Goal: Check status: Check status

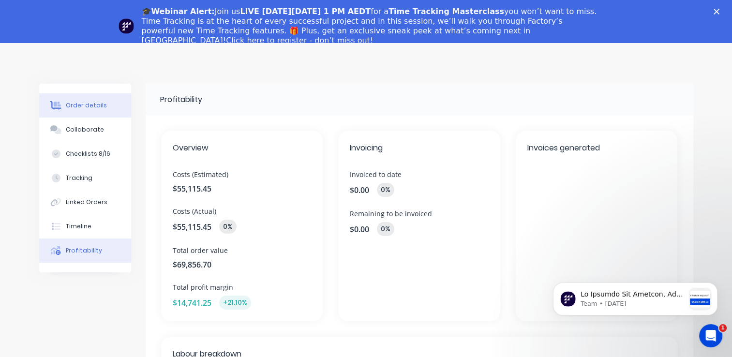
click at [92, 104] on div "Order details" at bounding box center [86, 105] width 41 height 9
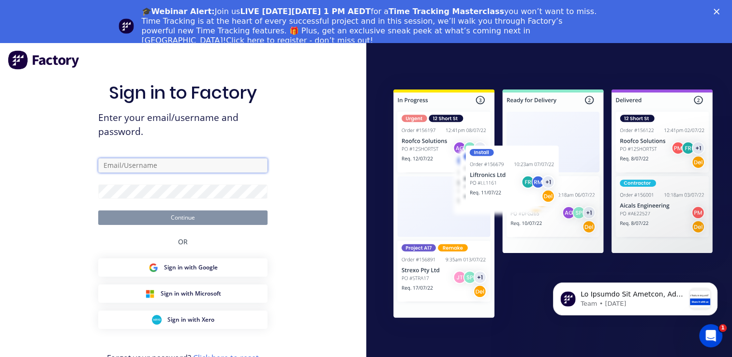
type input "[PERSON_NAME][EMAIL_ADDRESS][PERSON_NAME][DOMAIN_NAME]"
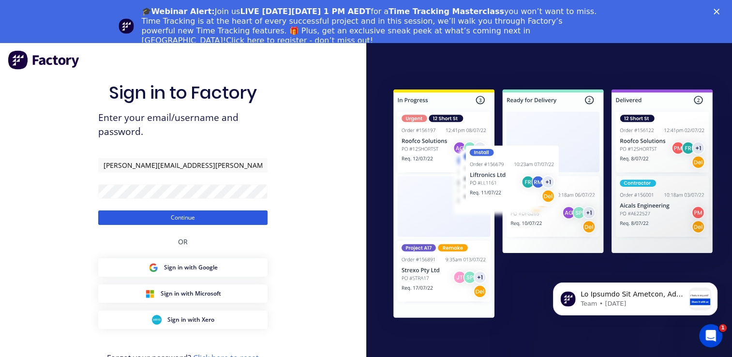
click at [209, 222] on button "Continue" at bounding box center [182, 218] width 169 height 15
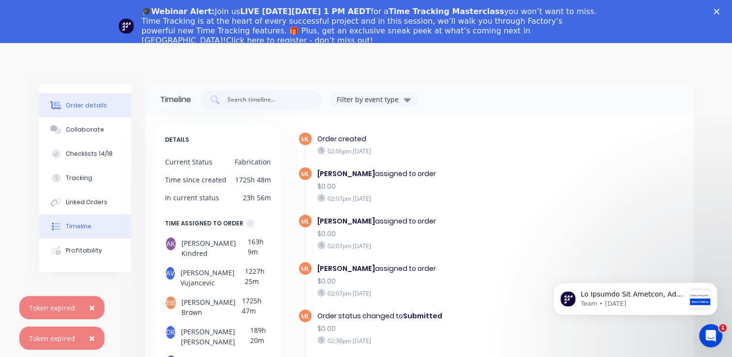
click at [99, 105] on div "Order details" at bounding box center [86, 105] width 41 height 9
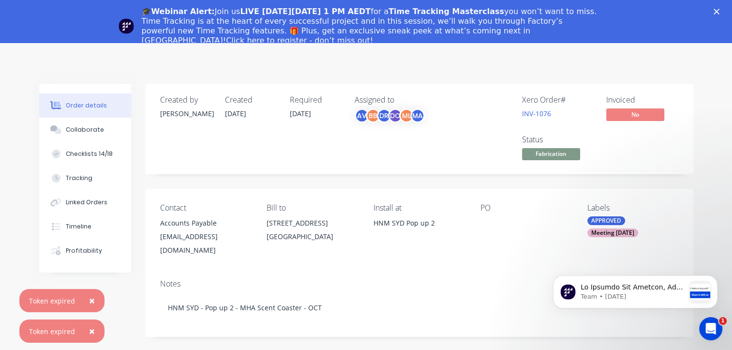
click at [89, 300] on span "×" at bounding box center [92, 301] width 6 height 14
click at [91, 330] on span "×" at bounding box center [92, 331] width 6 height 14
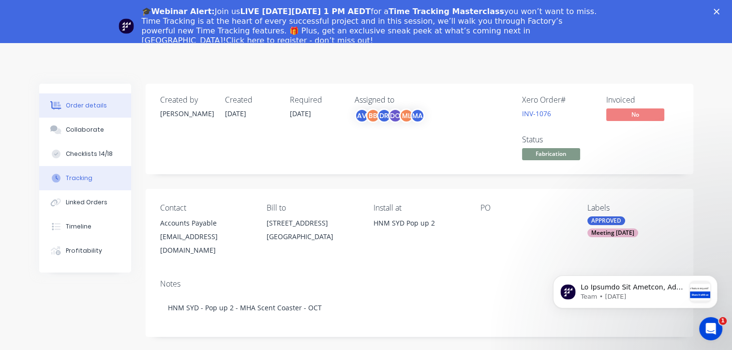
click at [83, 180] on div "Tracking" at bounding box center [79, 178] width 27 height 9
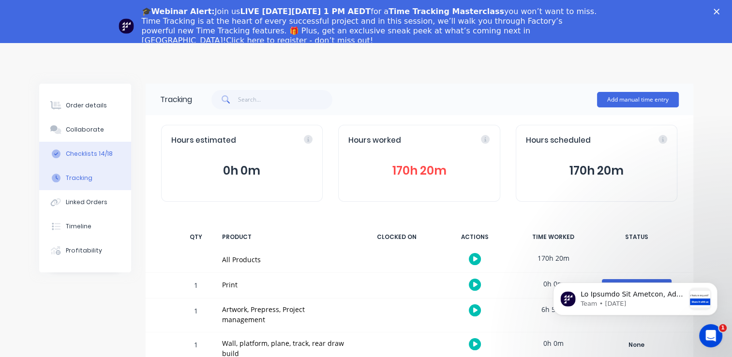
click at [101, 150] on div "Checklists 14/18" at bounding box center [89, 154] width 47 height 9
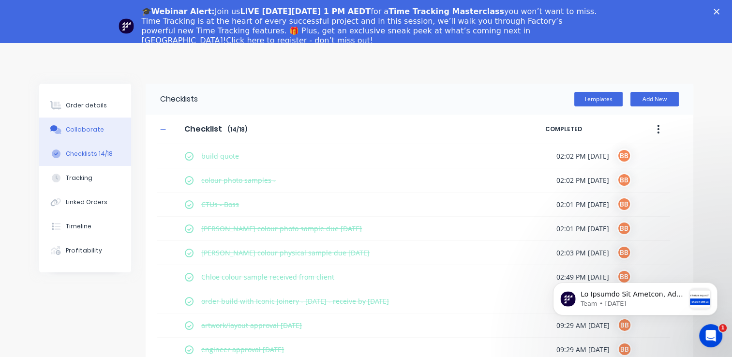
click at [97, 130] on div "Collaborate" at bounding box center [85, 129] width 38 height 9
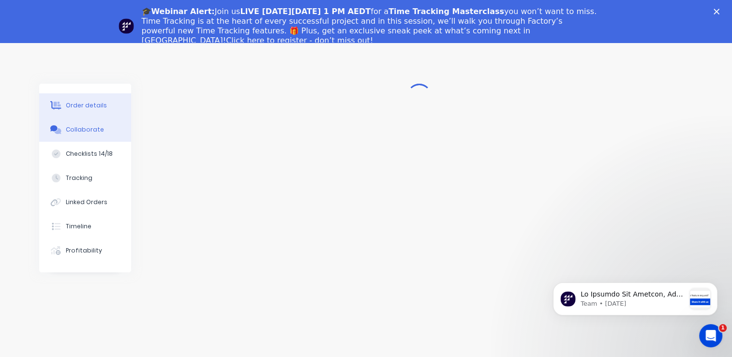
click at [89, 105] on div "Order details" at bounding box center [86, 105] width 41 height 9
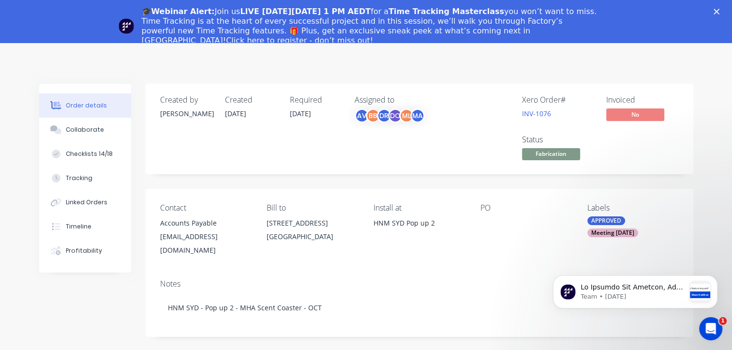
click at [720, 13] on icon "Close" at bounding box center [717, 12] width 6 height 6
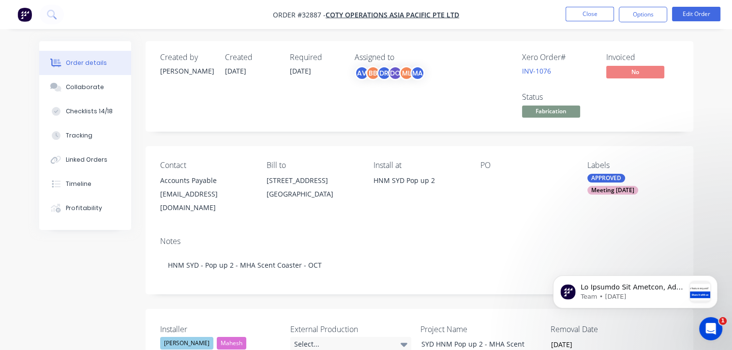
click at [25, 19] on img "button" at bounding box center [24, 14] width 15 height 15
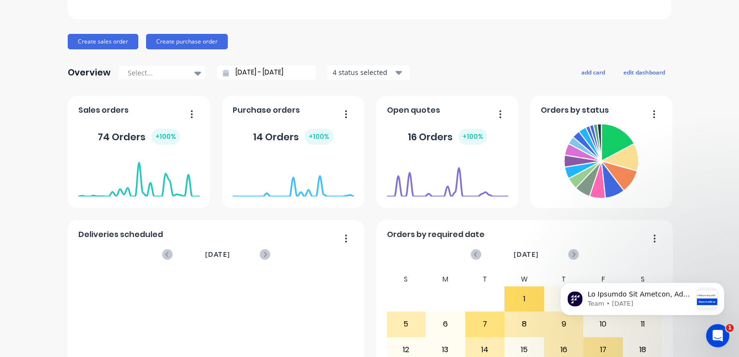
scroll to position [97, 0]
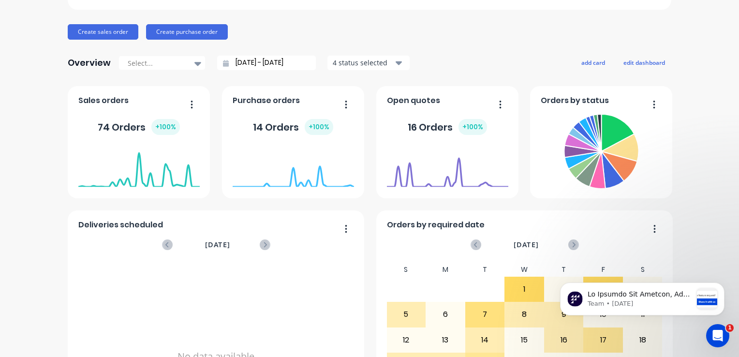
click at [191, 107] on icon "button" at bounding box center [192, 105] width 2 height 10
click at [33, 137] on div "Art & Soul Creations Pty Ltd Create sales order Create purchase order Overview …" at bounding box center [369, 194] width 739 height 505
click at [191, 107] on icon "button" at bounding box center [192, 104] width 2 height 8
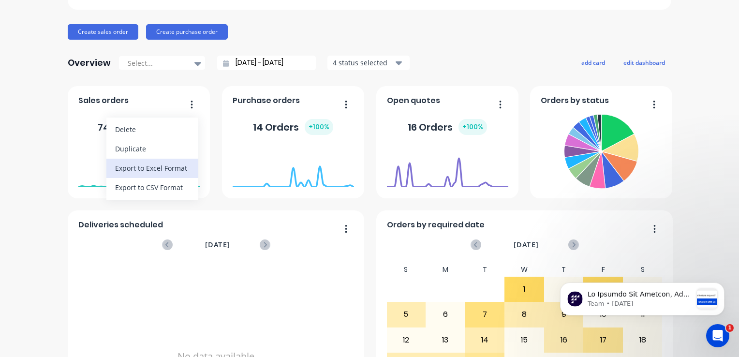
click at [159, 171] on div "Export to Excel Format" at bounding box center [152, 168] width 75 height 14
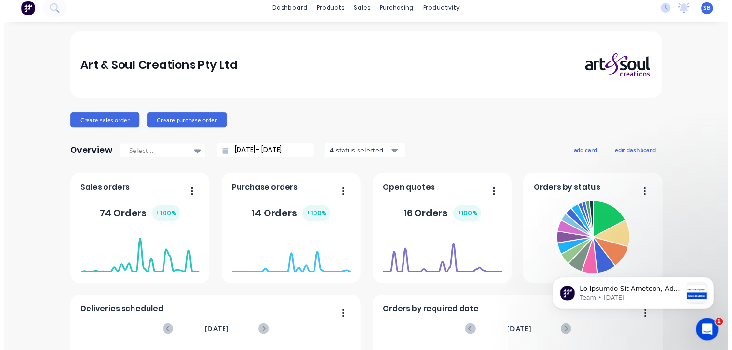
scroll to position [0, 0]
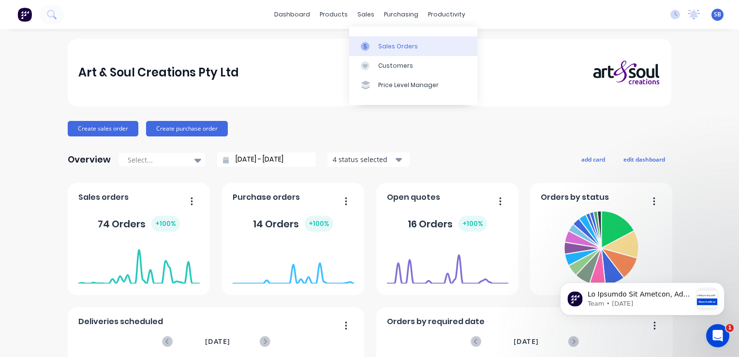
click at [401, 45] on div "Sales Orders" at bounding box center [398, 46] width 40 height 9
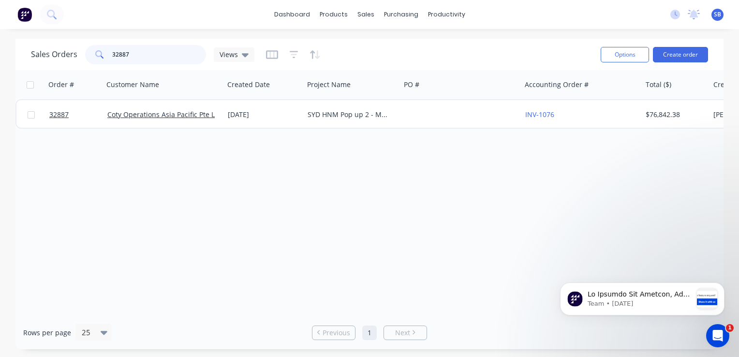
click at [131, 53] on input "32887" at bounding box center [159, 54] width 94 height 19
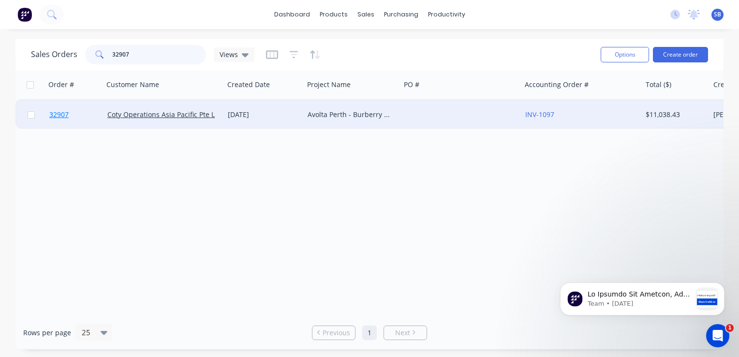
type input "32907"
click at [59, 113] on span "32907" at bounding box center [58, 115] width 19 height 10
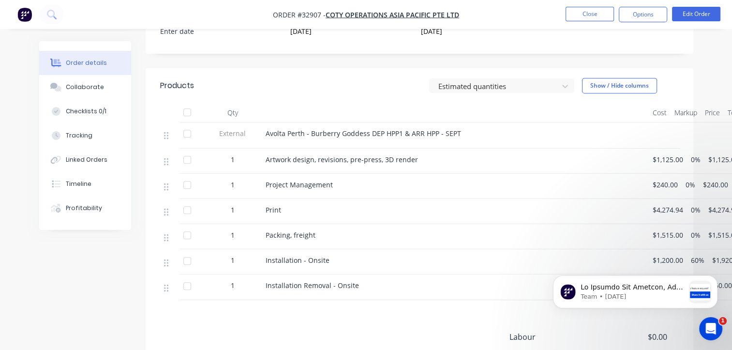
scroll to position [387, 0]
click at [90, 208] on div "Profitability" at bounding box center [84, 208] width 36 height 9
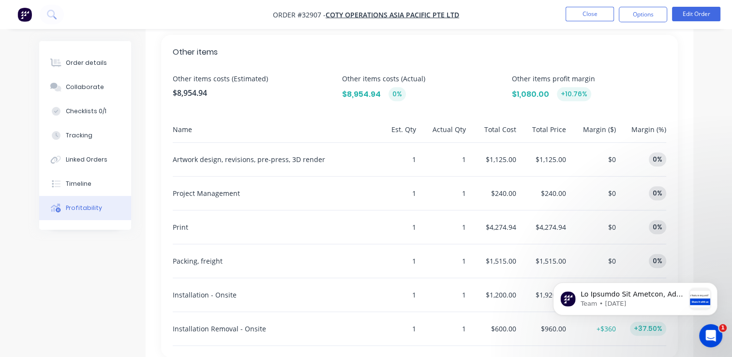
scroll to position [425, 0]
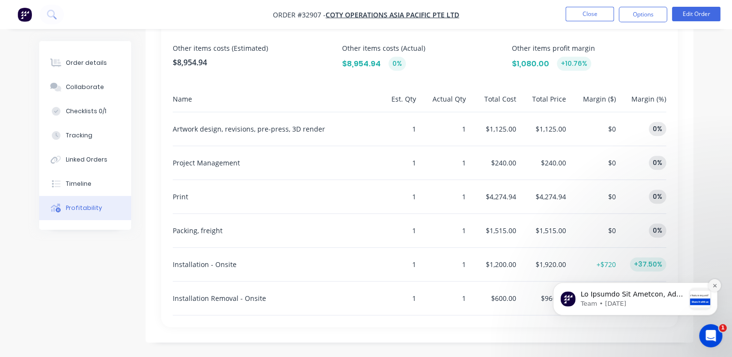
click at [712, 286] on icon "Dismiss notification" at bounding box center [714, 285] width 5 height 5
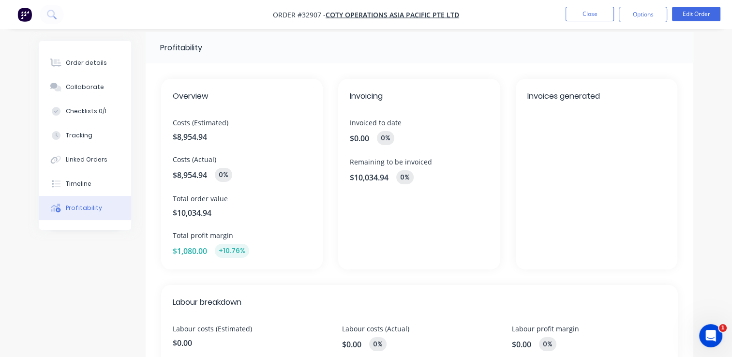
scroll to position [0, 0]
